Goal: Use online tool/utility: Utilize a website feature to perform a specific function

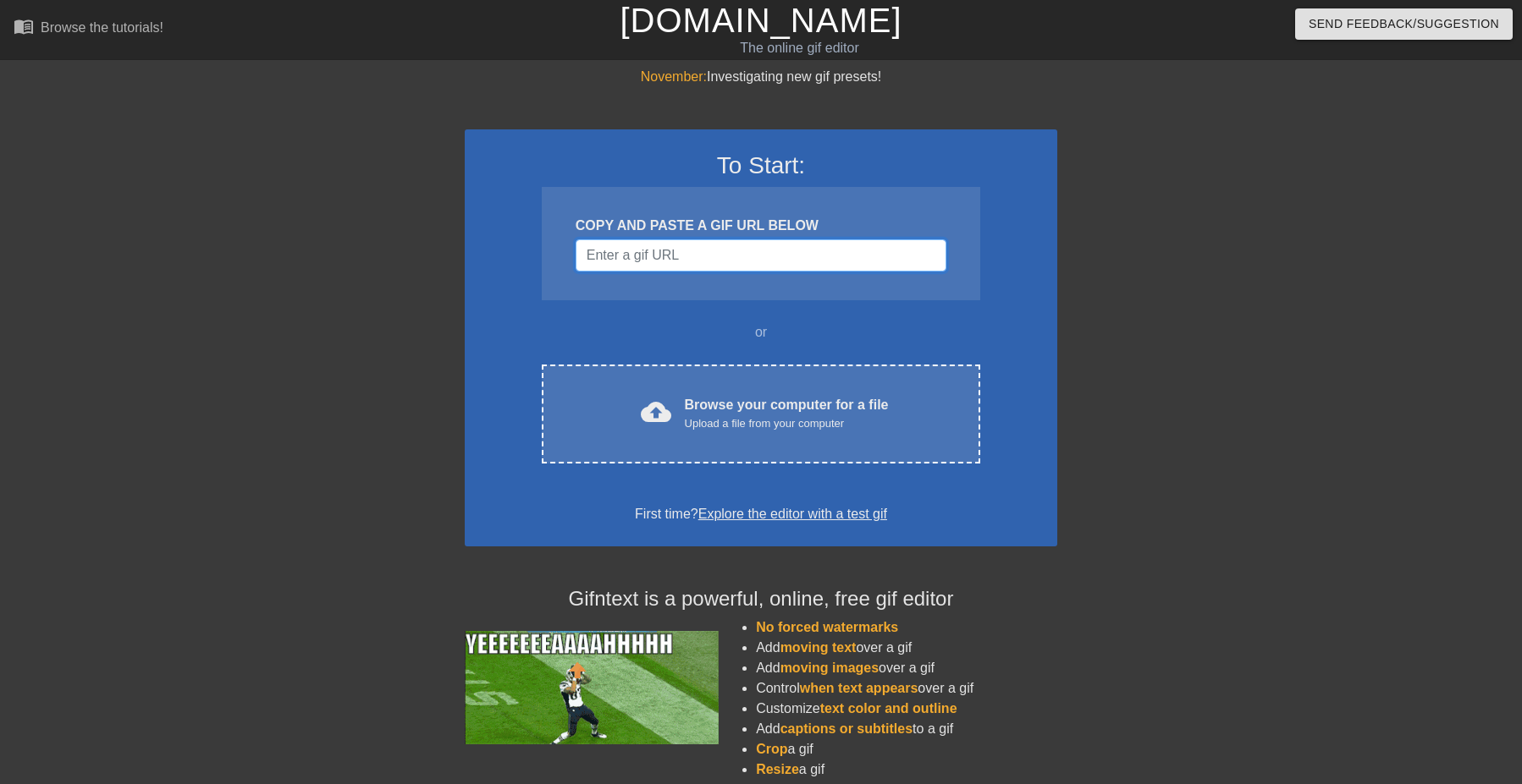
click at [658, 253] on input "Username" at bounding box center [761, 255] width 371 height 32
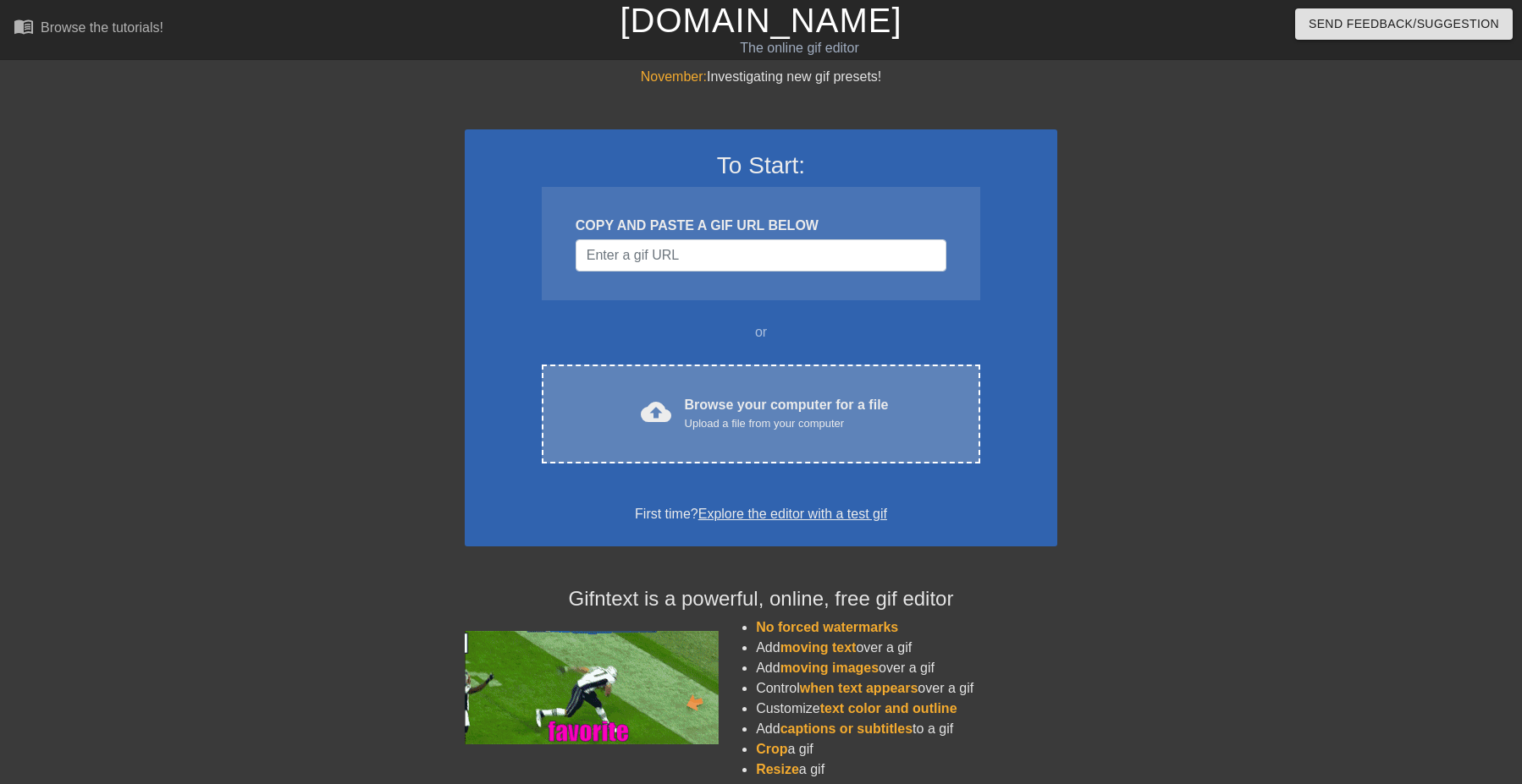
click at [821, 405] on div "Browse your computer for a file Upload a file from your computer" at bounding box center [787, 414] width 204 height 37
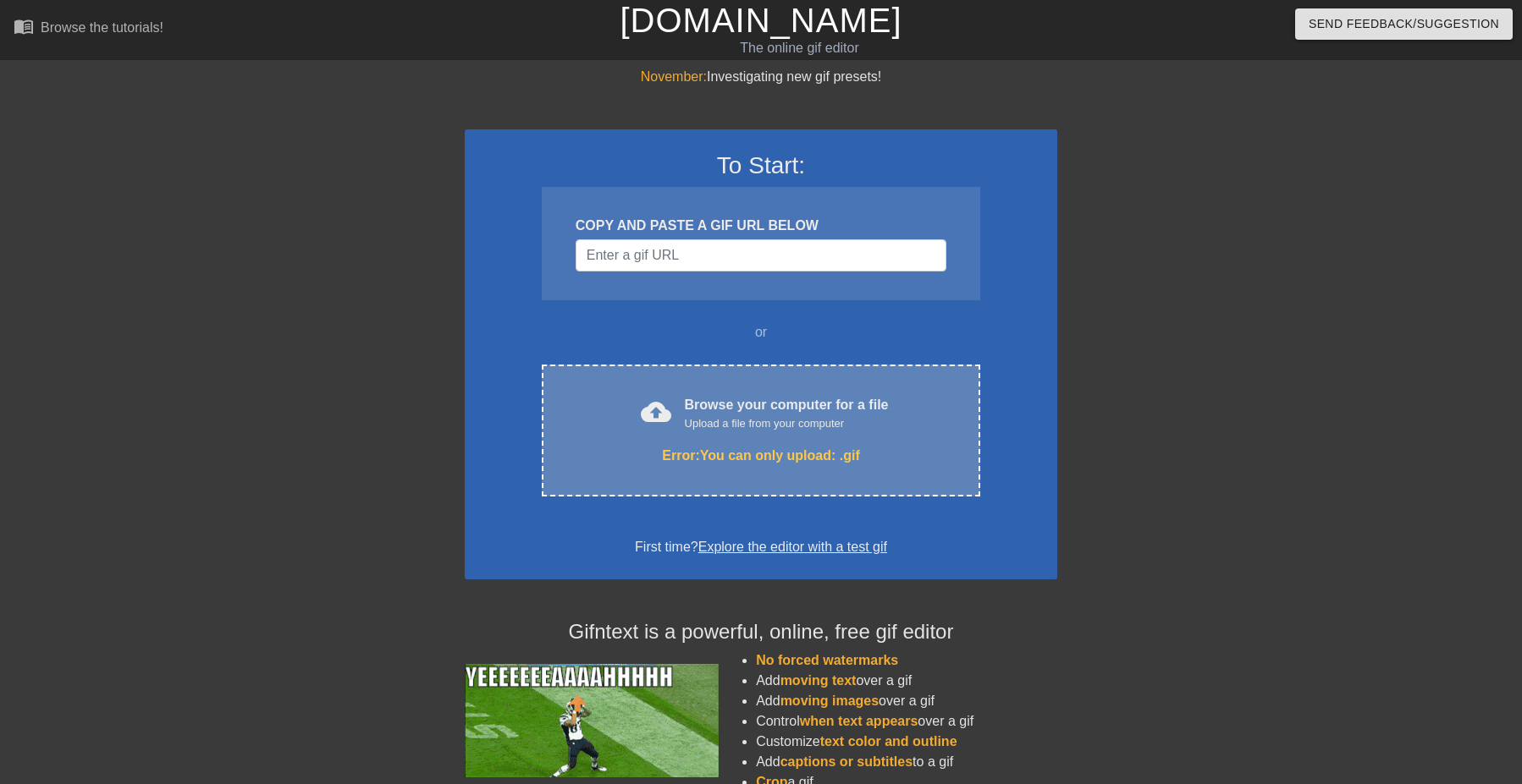
click at [749, 436] on div "cloud_upload Browse your computer for a file Upload a file from your computer E…" at bounding box center [761, 431] width 439 height 132
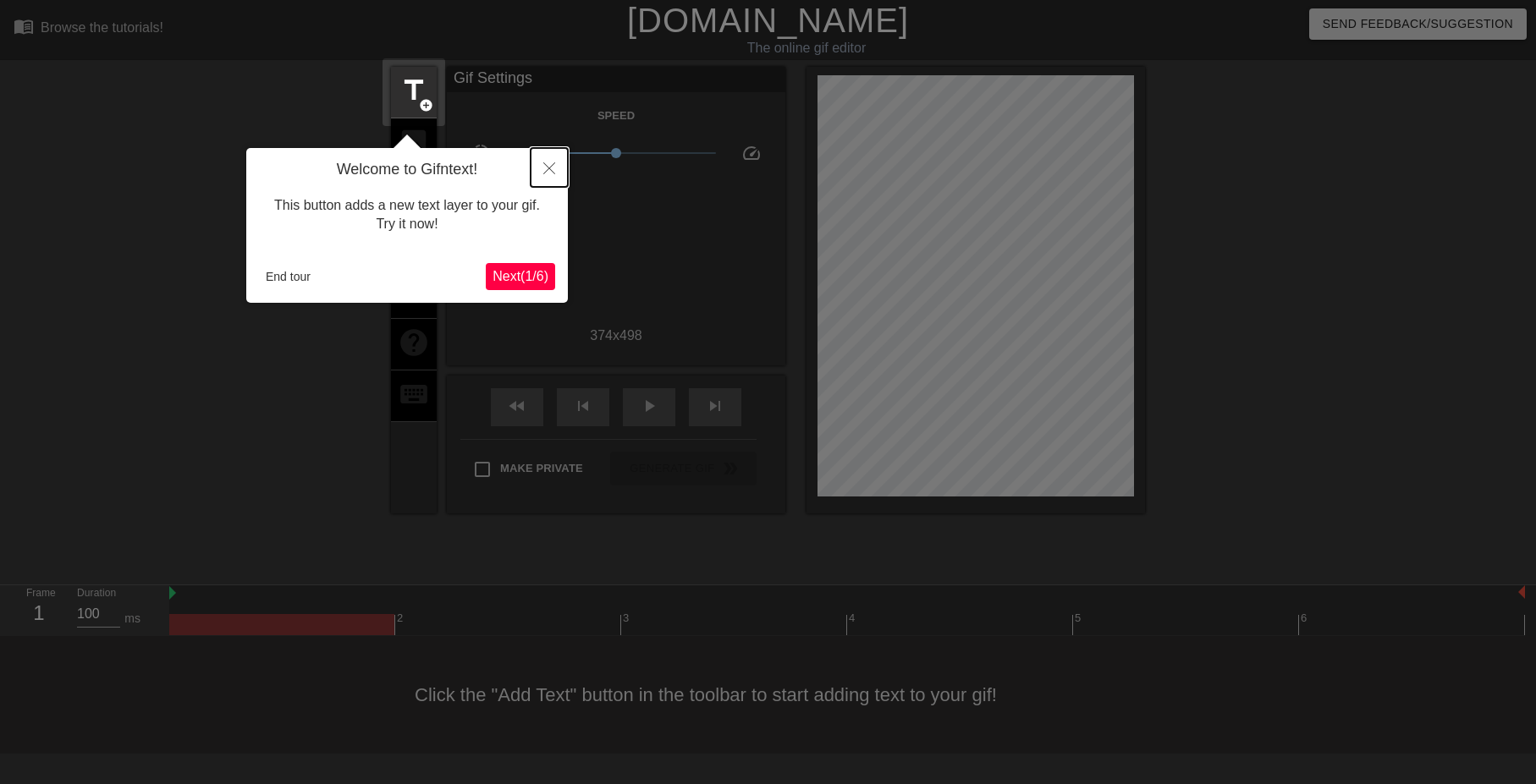
click at [557, 170] on button "Close" at bounding box center [549, 167] width 37 height 39
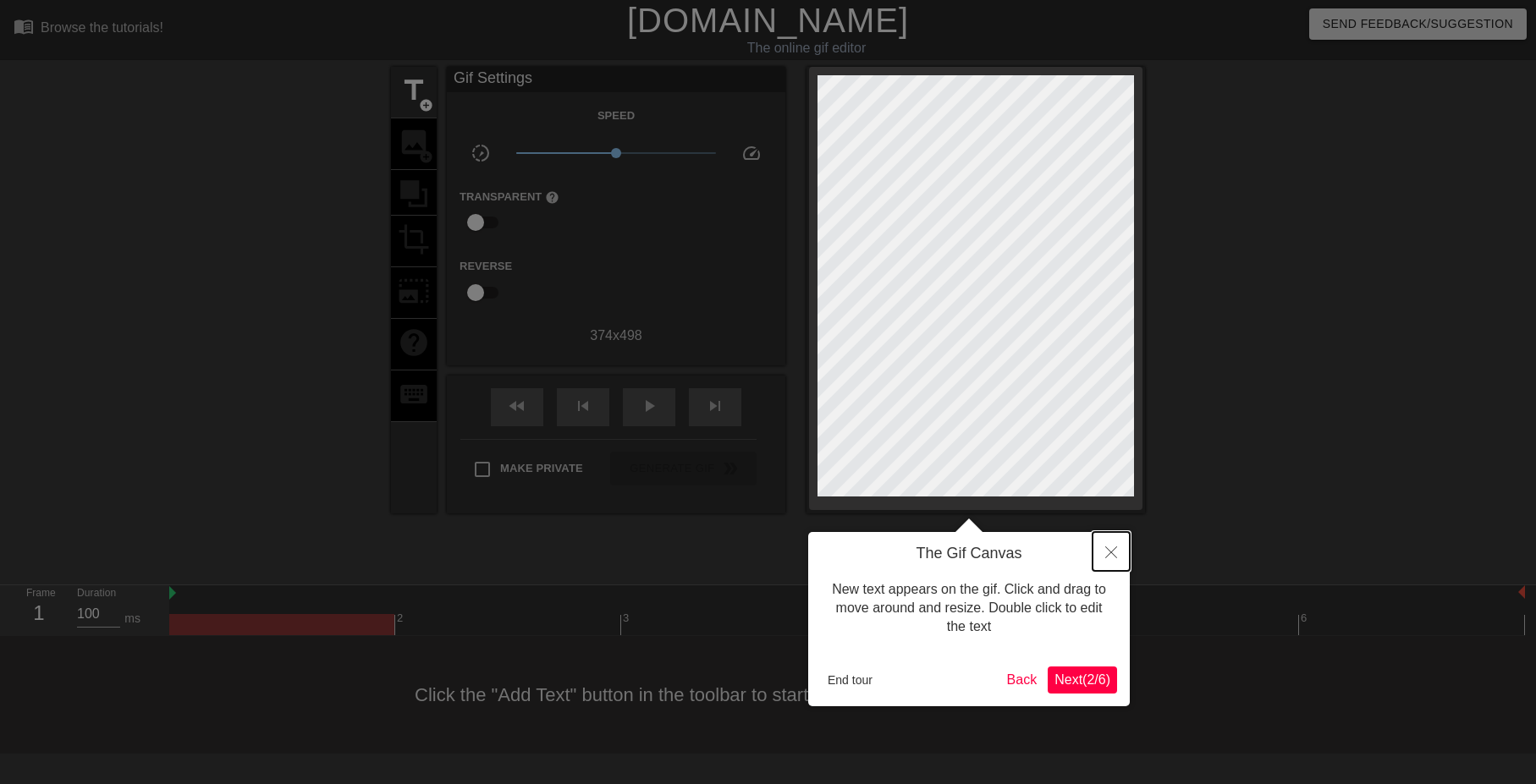
click at [1112, 547] on icon "Close" at bounding box center [1111, 552] width 12 height 12
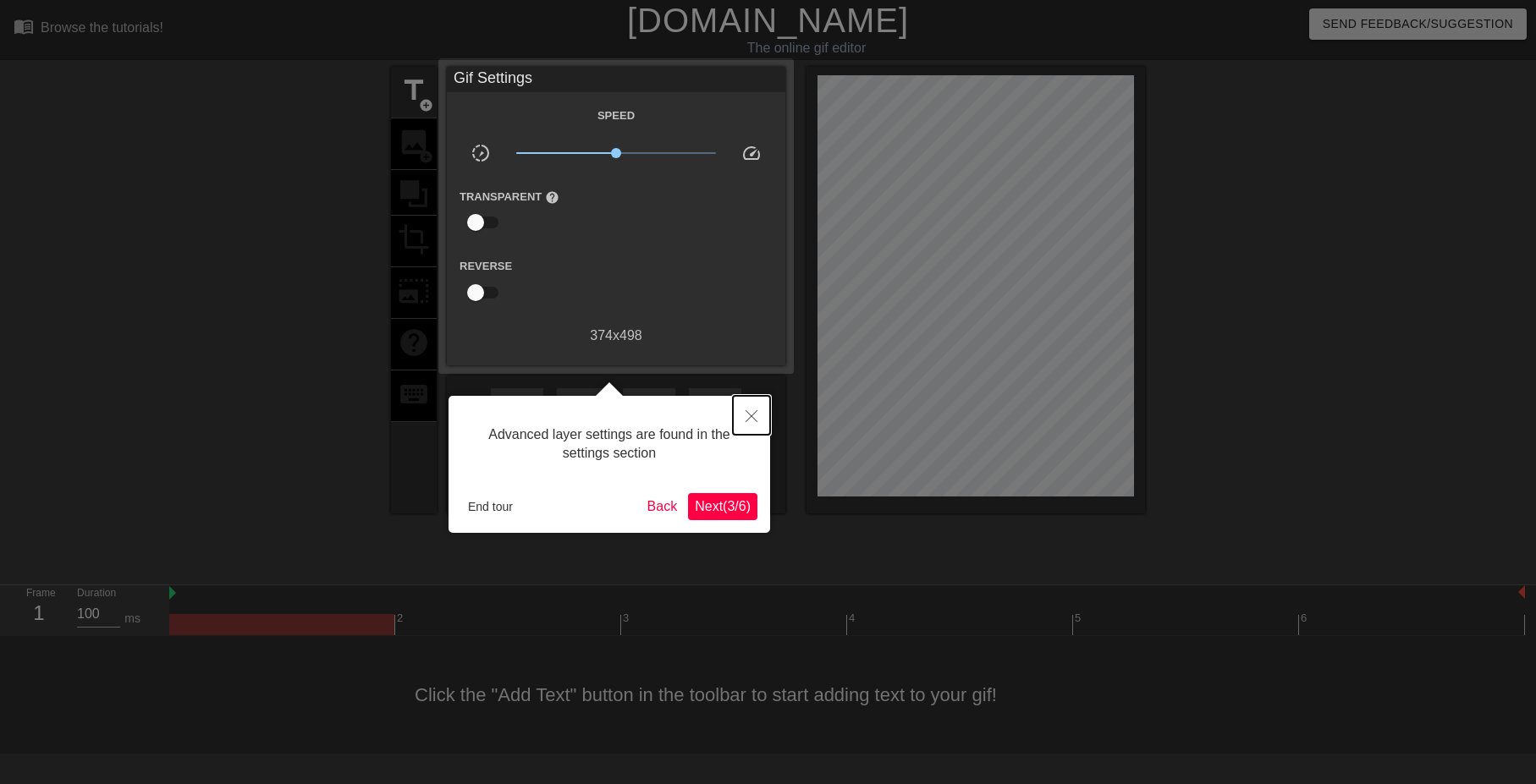
click at [757, 415] on icon "Close" at bounding box center [752, 417] width 12 height 12
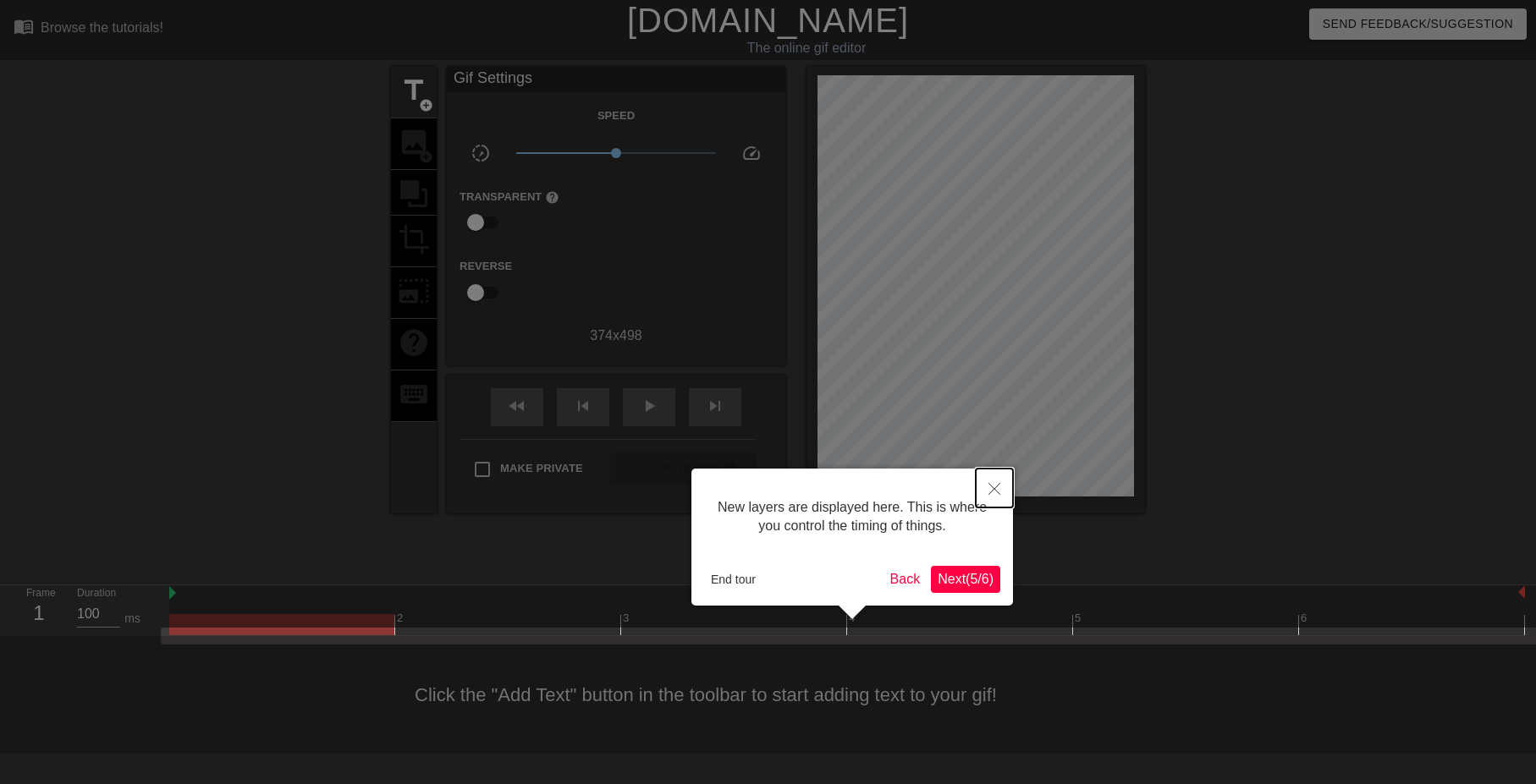
click at [995, 497] on button "Close" at bounding box center [994, 488] width 37 height 39
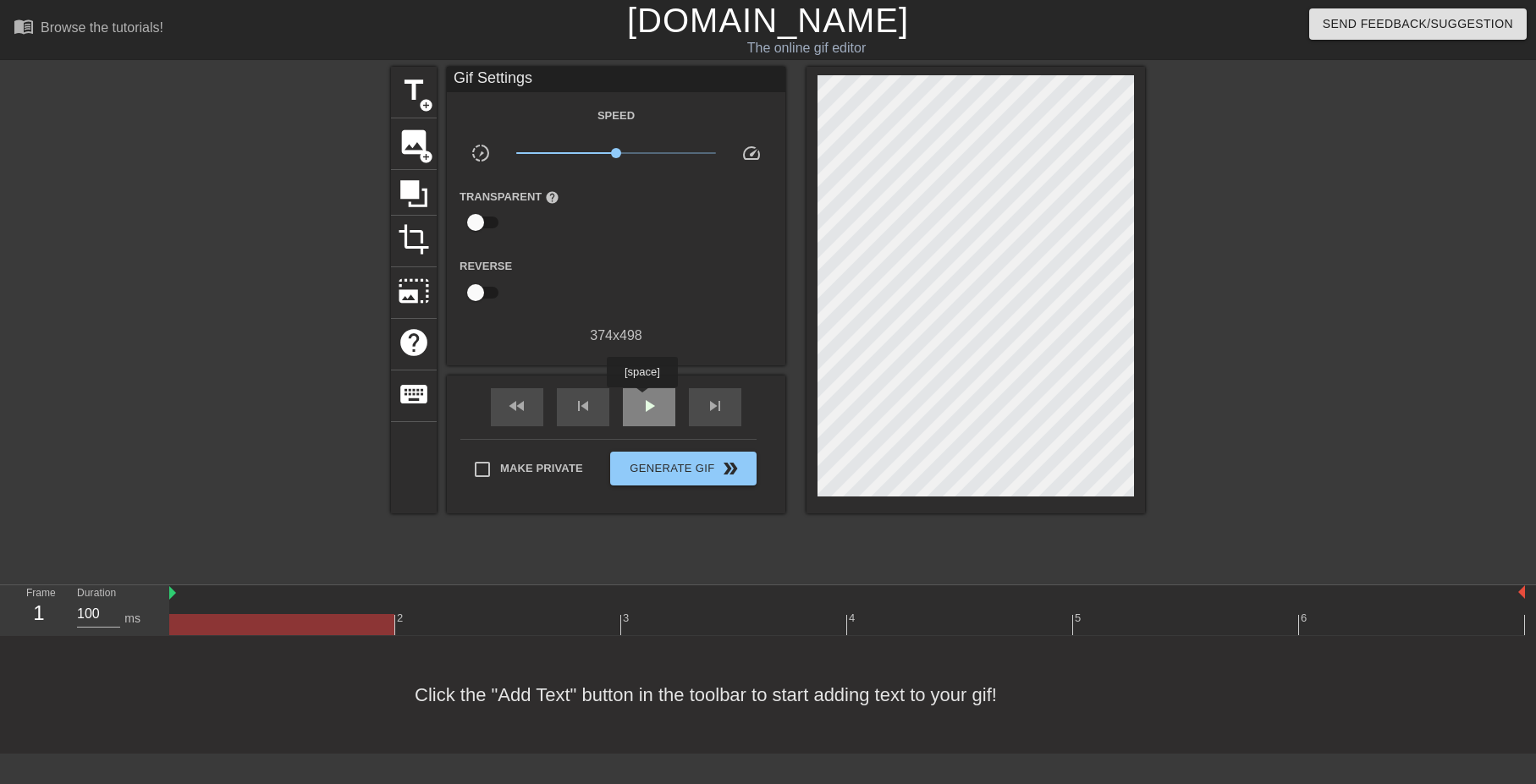
click at [641, 399] on span "play_arrow" at bounding box center [648, 406] width 20 height 20
click at [641, 399] on span "pause" at bounding box center [648, 406] width 20 height 20
click at [415, 155] on span "image" at bounding box center [413, 142] width 32 height 32
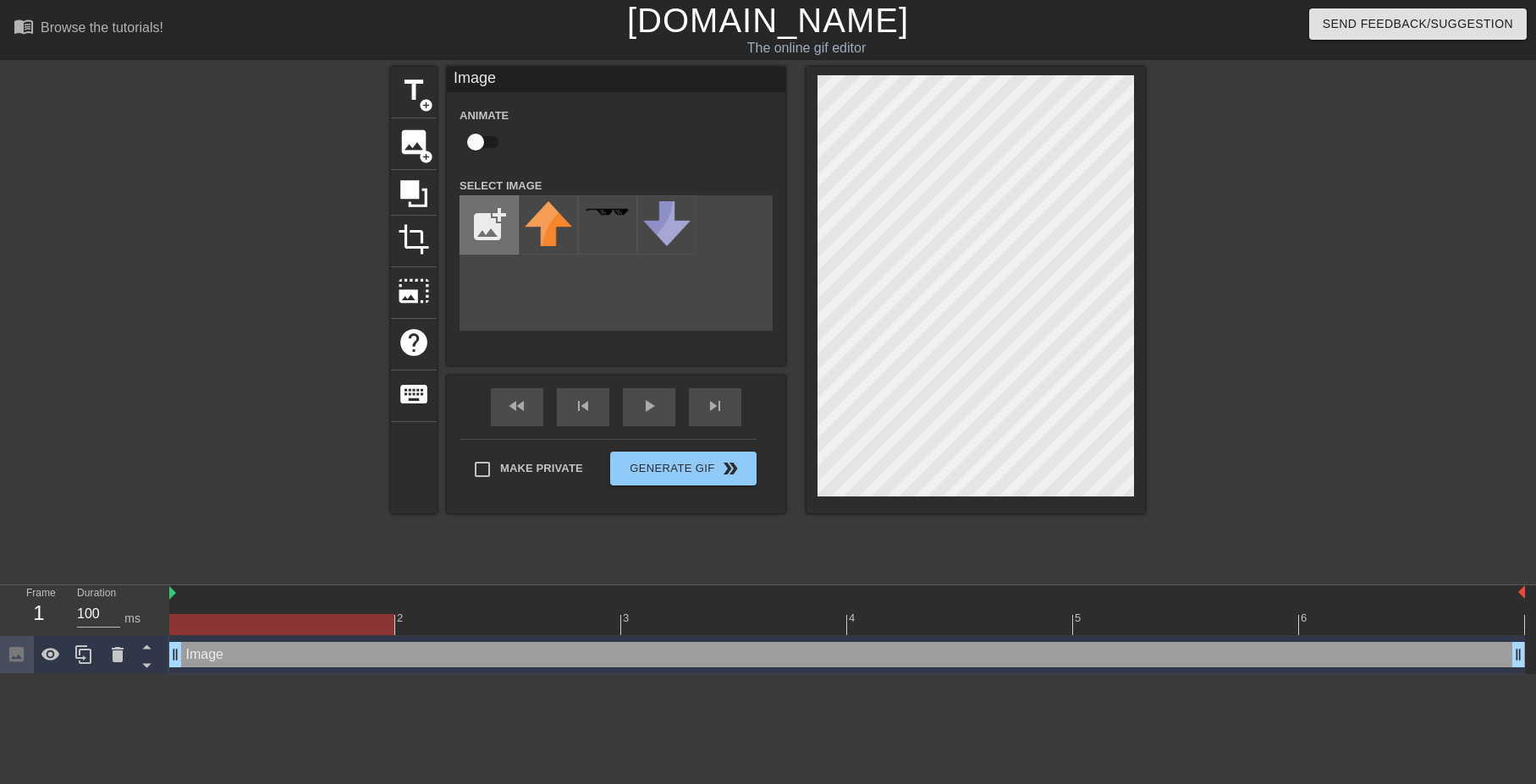
click at [485, 232] on input "file" at bounding box center [489, 225] width 58 height 58
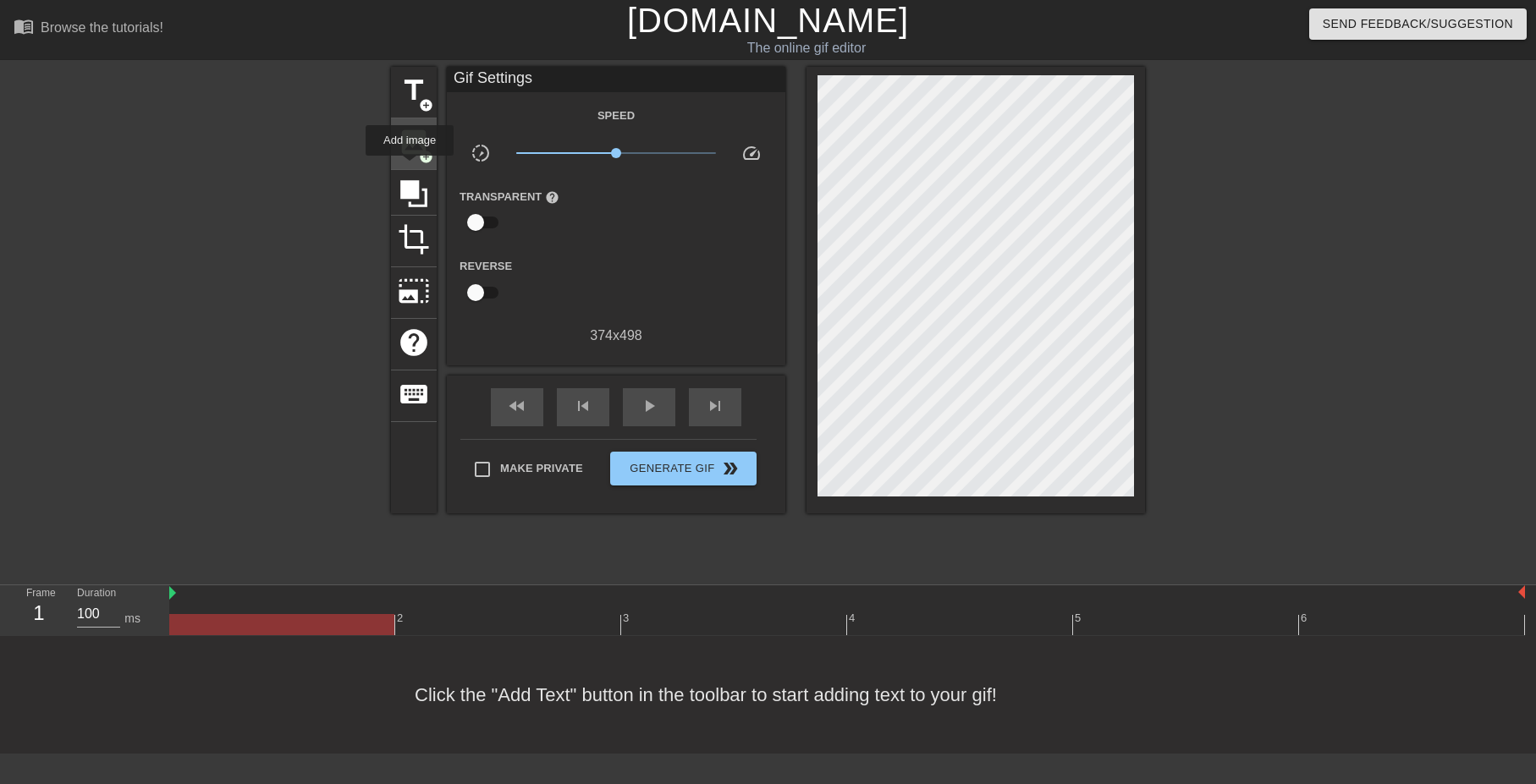
click at [411, 154] on span "image" at bounding box center [413, 142] width 32 height 32
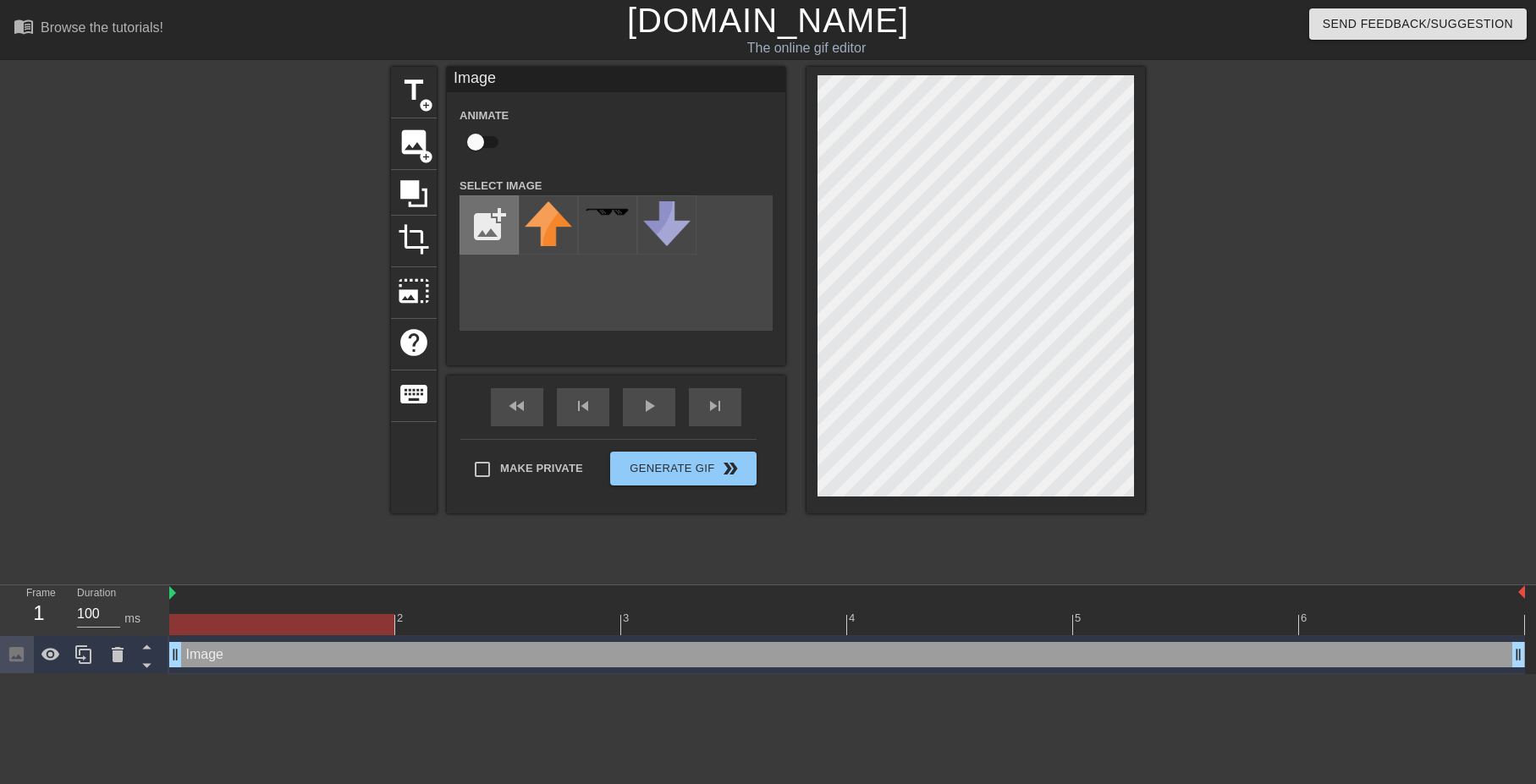
click at [487, 226] on input "file" at bounding box center [489, 225] width 58 height 58
type input "C:\fakepath\wonder.png"
click at [551, 223] on img at bounding box center [548, 215] width 47 height 26
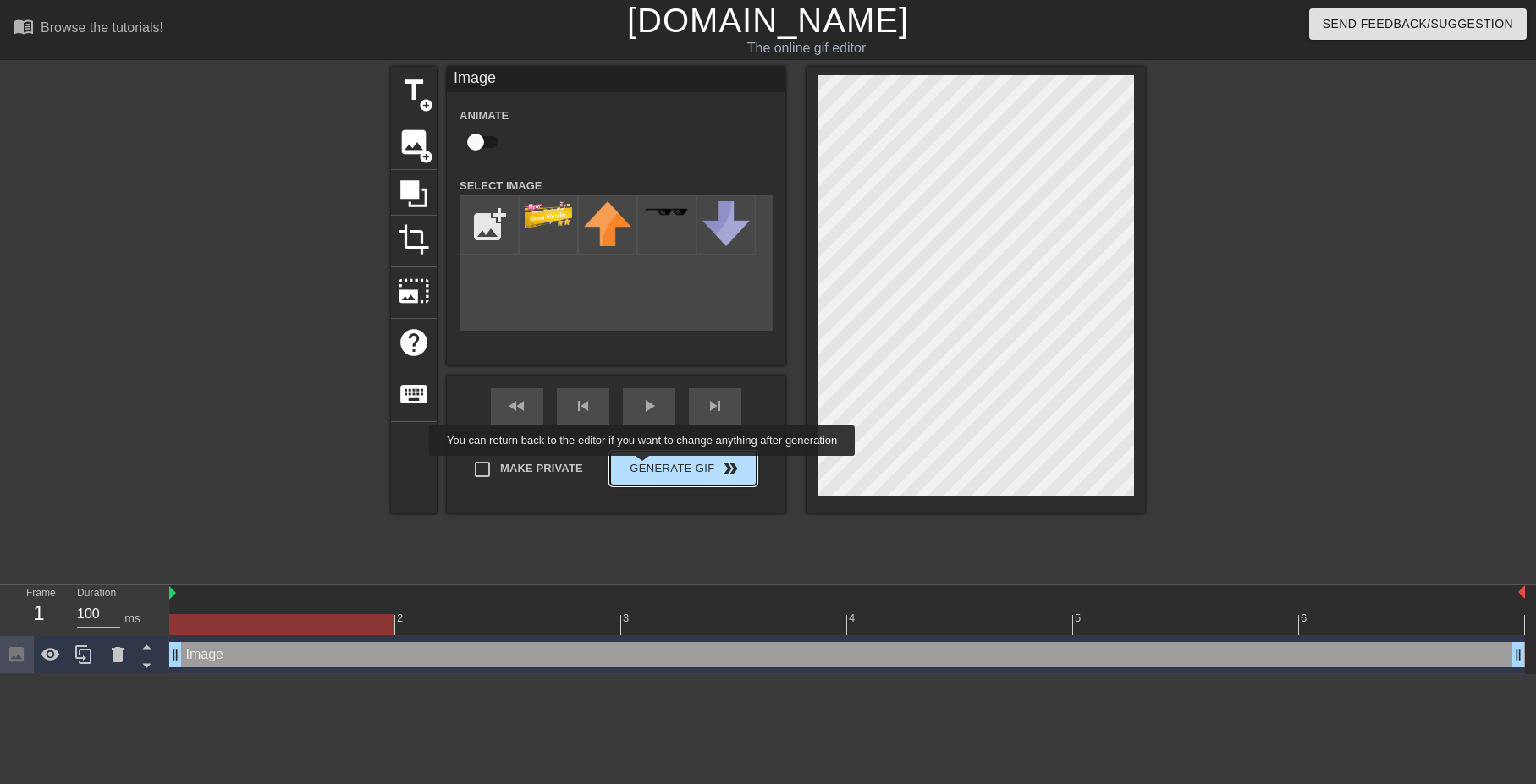
click at [646, 467] on span "Generate Gif double_arrow" at bounding box center [682, 468] width 132 height 20
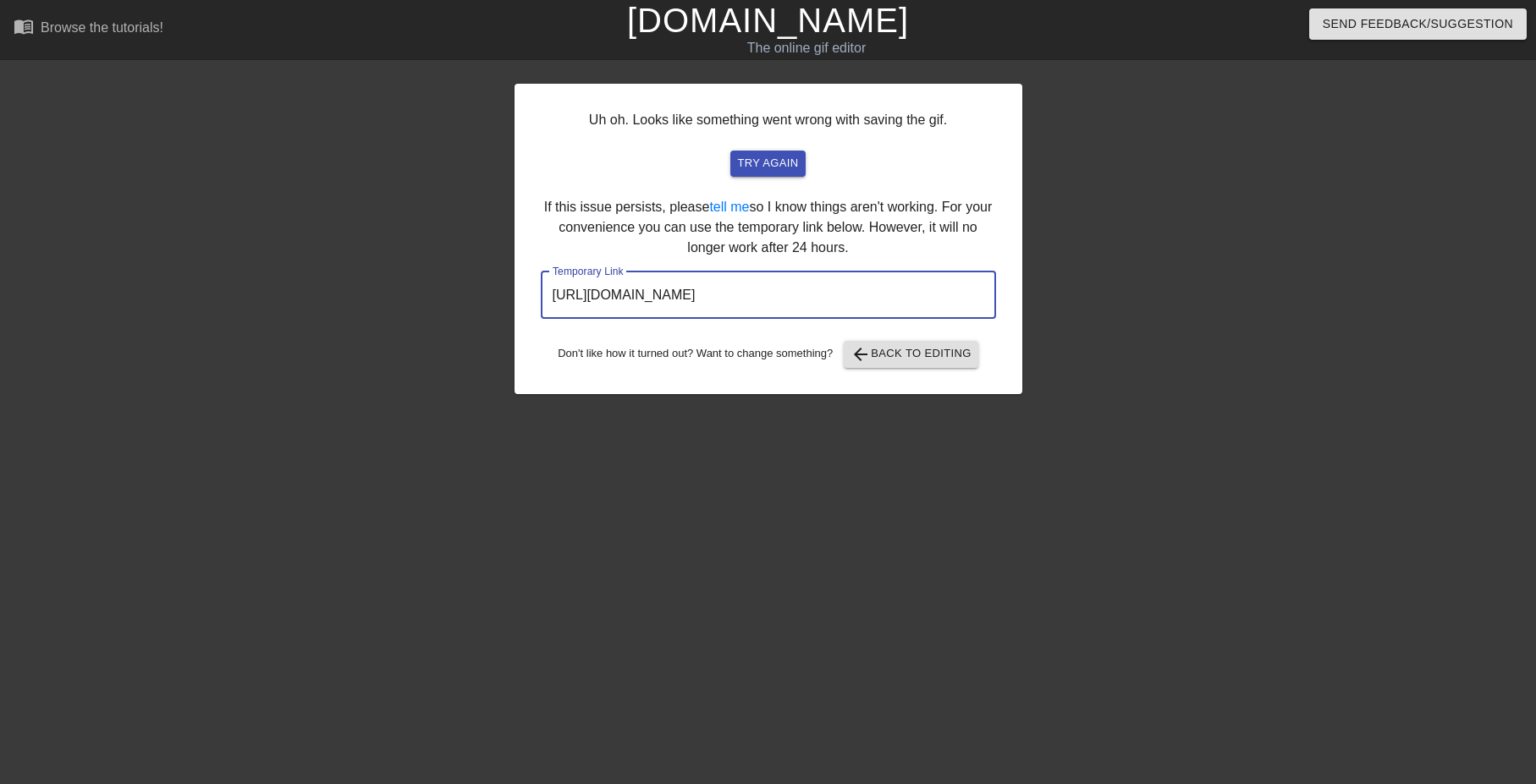
drag, startPoint x: 916, startPoint y: 294, endPoint x: 522, endPoint y: 293, distance: 394.0
click at [522, 293] on div "Uh oh. Looks like something went wrong with saving the gif. try again If this i…" at bounding box center [768, 239] width 508 height 310
